Goal: Communication & Community: Answer question/provide support

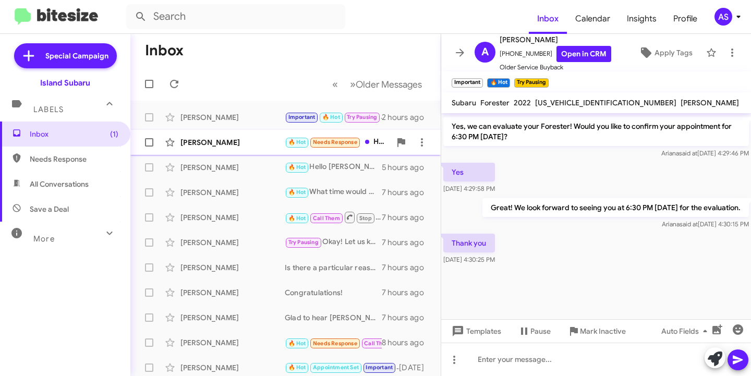
click at [238, 144] on div "[PERSON_NAME]" at bounding box center [232, 142] width 104 height 10
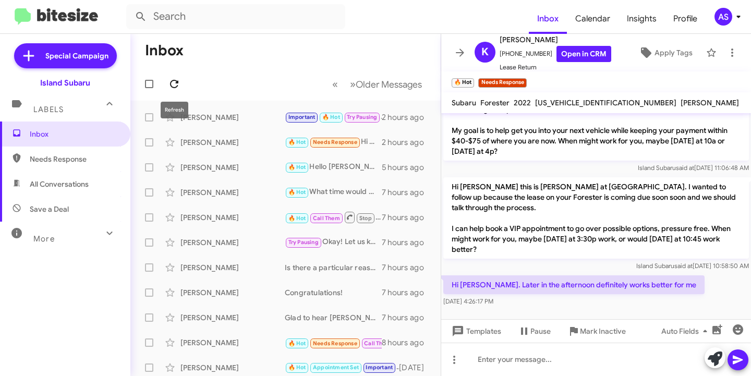
click at [174, 81] on icon at bounding box center [174, 84] width 13 height 13
click at [718, 353] on icon at bounding box center [715, 358] width 15 height 15
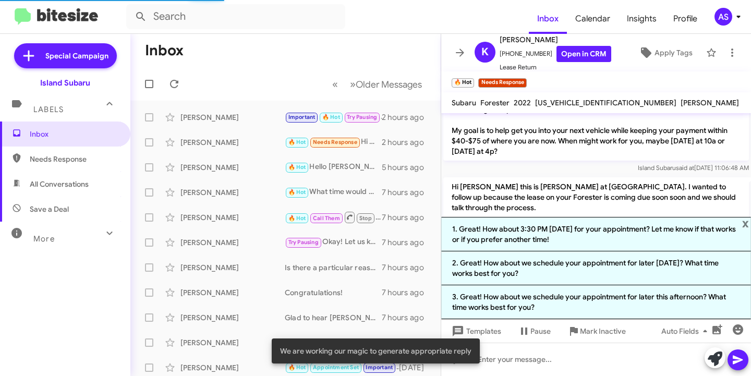
scroll to position [236, 0]
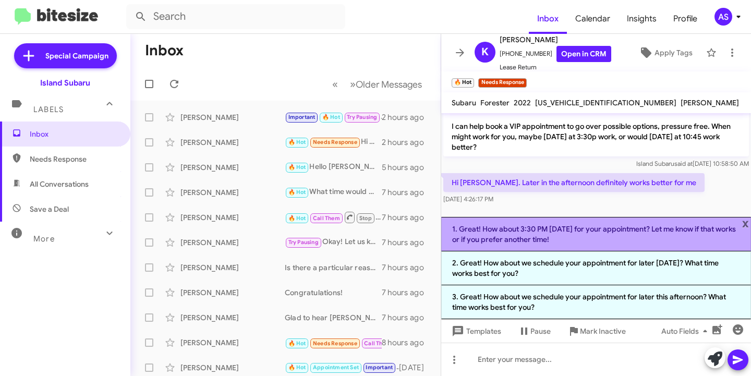
click at [627, 224] on li "1. Great! How about 3:30 PM [DATE] for your appointment? Let me know if that wo…" at bounding box center [596, 234] width 310 height 34
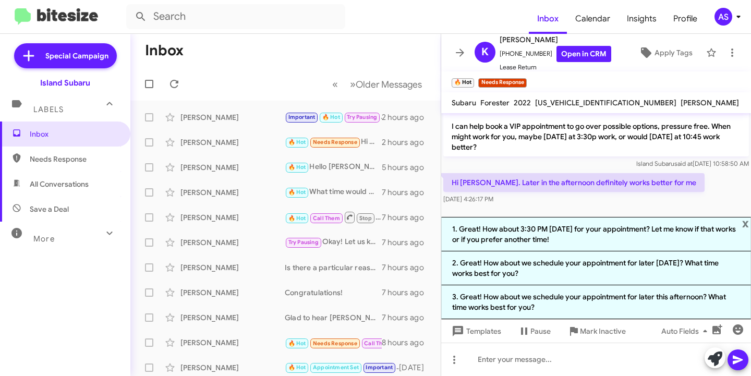
scroll to position [144, 0]
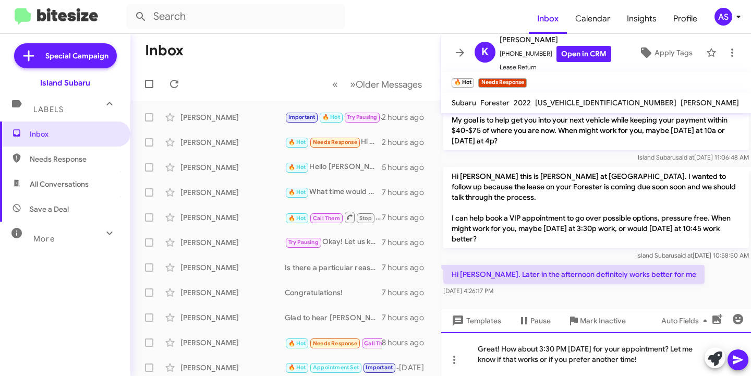
click at [586, 350] on div "Great! How about 3:30 PM [DATE] for your appointment? Let me know if that works…" at bounding box center [596, 354] width 310 height 44
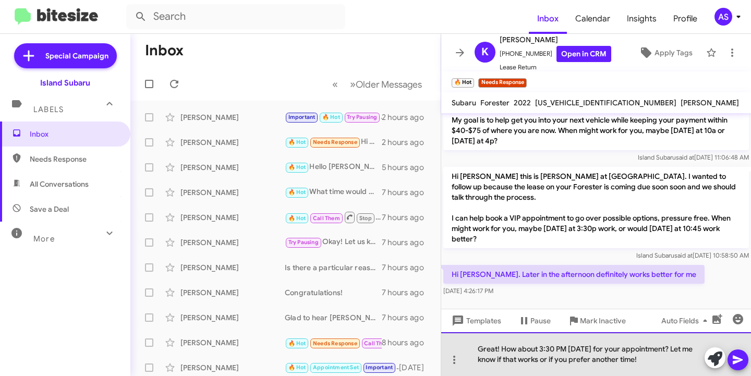
click at [589, 351] on div "Great! How about 3:30 PM [DATE] for your appointment? Let me know if that works…" at bounding box center [596, 354] width 310 height 44
drag, startPoint x: 587, startPoint y: 349, endPoint x: 590, endPoint y: 375, distance: 26.8
click at [587, 356] on div "Great! How about 3:30 PM [DATE] for your appointment? Let me know if that works…" at bounding box center [596, 354] width 310 height 44
click at [587, 350] on div "Great! How about 3:30 PM [DATE] for your appointment? Let me know if that works…" at bounding box center [596, 354] width 310 height 44
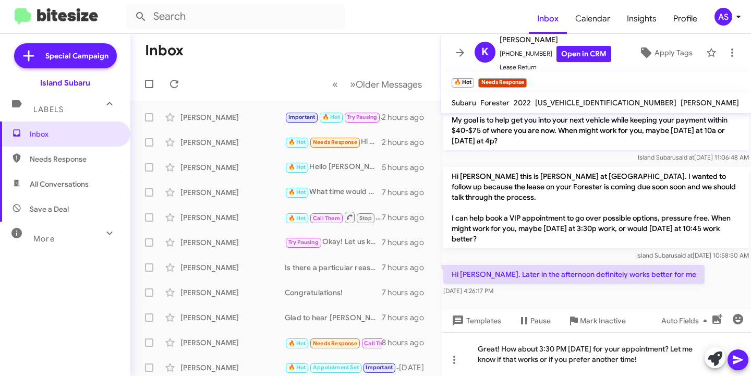
click at [736, 361] on icon at bounding box center [738, 360] width 10 height 9
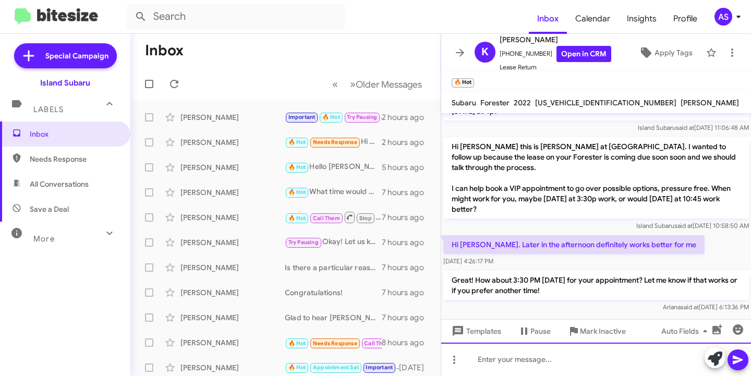
scroll to position [183, 0]
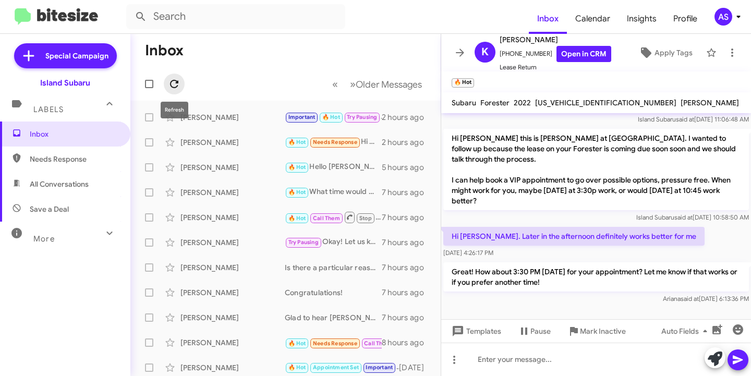
click at [171, 83] on icon at bounding box center [174, 84] width 8 height 8
click at [245, 117] on div "[PERSON_NAME]" at bounding box center [232, 117] width 104 height 10
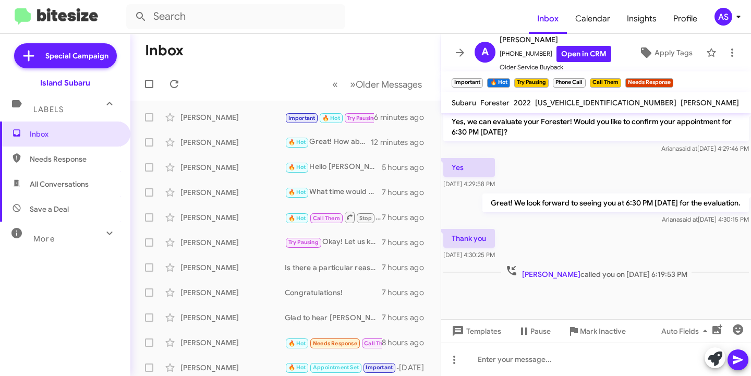
scroll to position [643, 0]
